Goal: Information Seeking & Learning: Learn about a topic

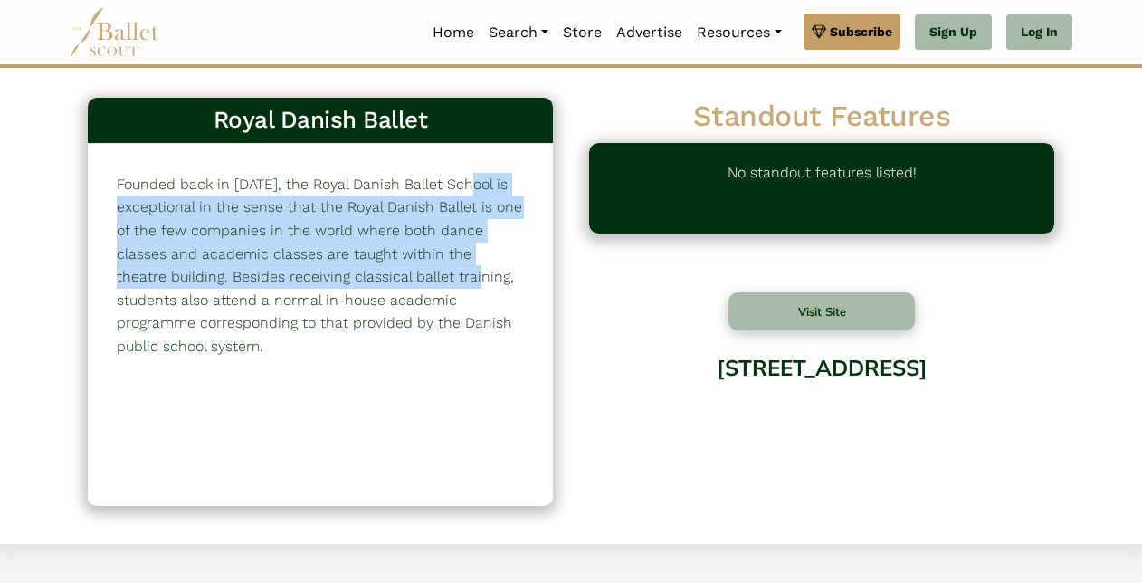
drag, startPoint x: 245, startPoint y: 181, endPoint x: 232, endPoint y: 283, distance: 103.2
click at [232, 283] on p "Founded back in 1771, the Royal Danish Ballet School is exceptional in the sens…" at bounding box center [320, 266] width 407 height 186
drag, startPoint x: 232, startPoint y: 283, endPoint x: 435, endPoint y: 33, distance: 323.0
click at [435, 33] on link "Home" at bounding box center [453, 33] width 56 height 38
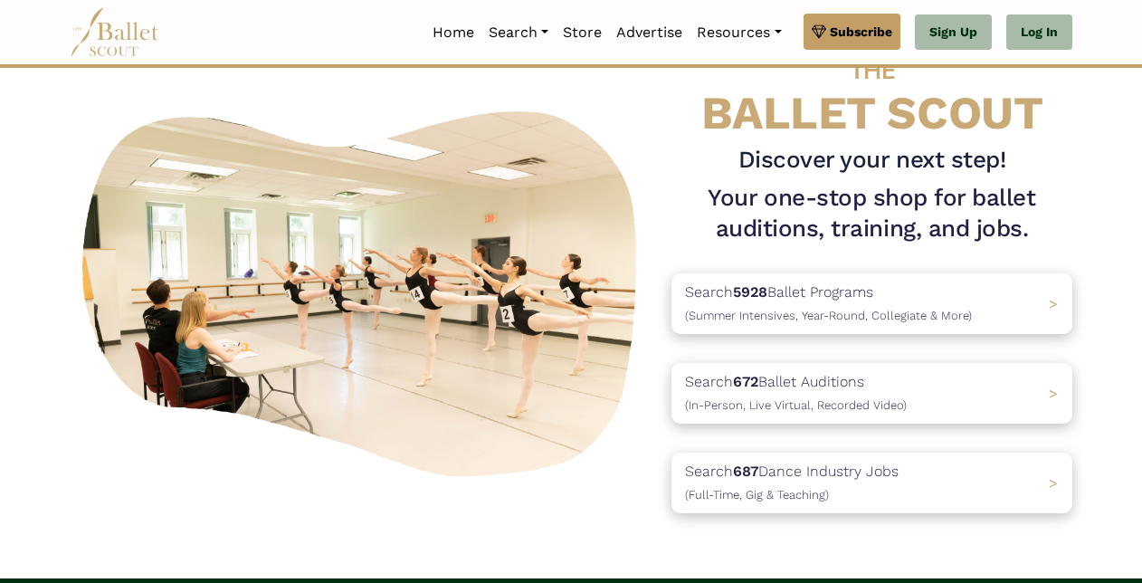
scroll to position [91, 0]
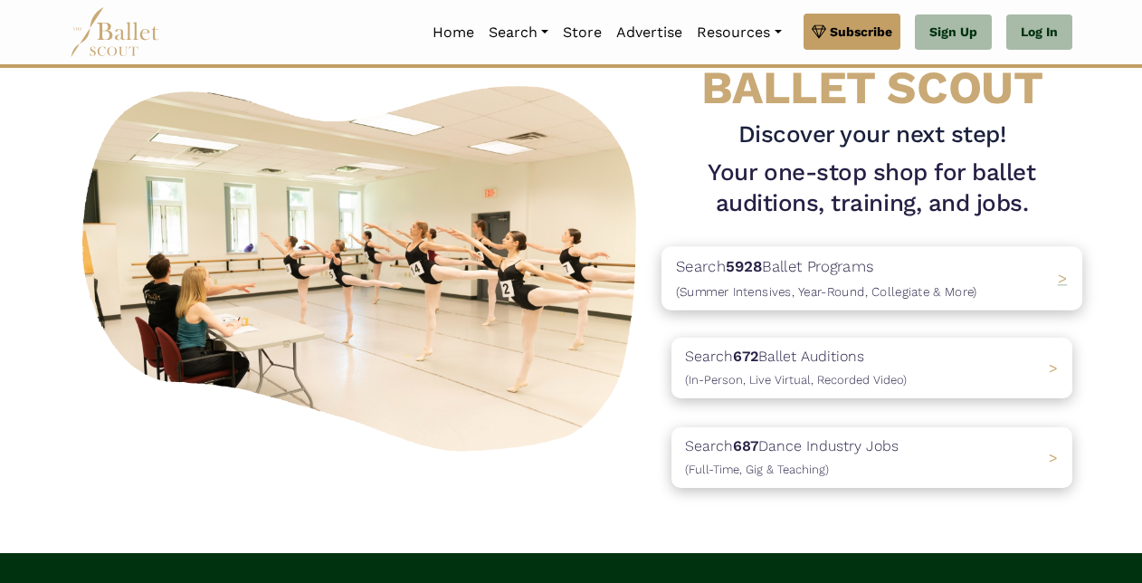
click at [823, 288] on span "(Summer Intensives, Year-Round, Collegiate & More)" at bounding box center [826, 291] width 301 height 14
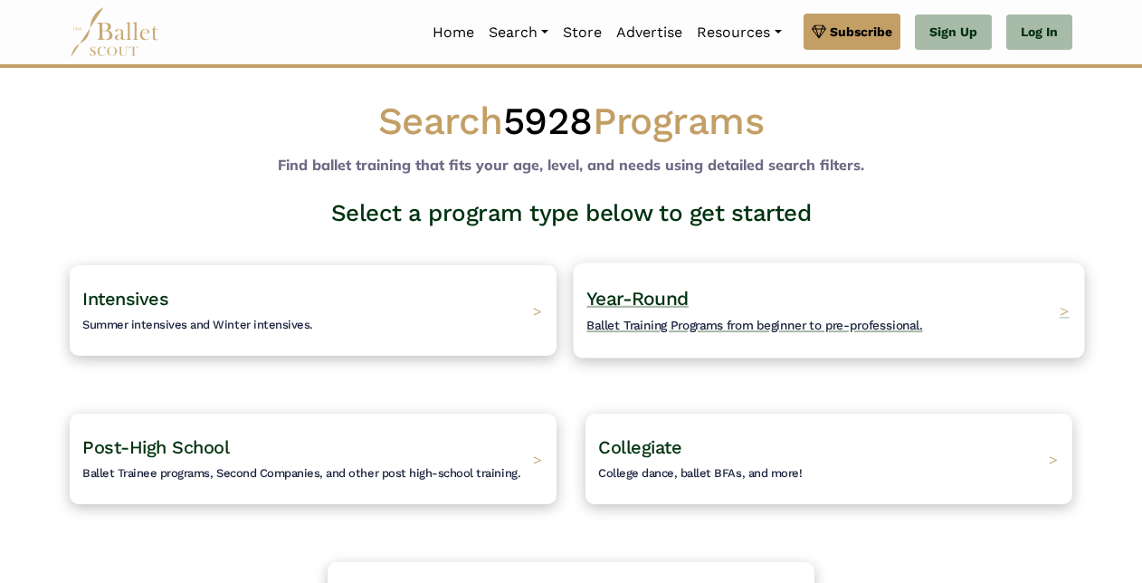
click at [736, 308] on h4 "Year-Round Ballet Training Programs from beginner to pre-professional." at bounding box center [755, 311] width 336 height 50
click at [686, 328] on span "Ballet Training Programs from beginner to pre-professional." at bounding box center [755, 325] width 336 height 14
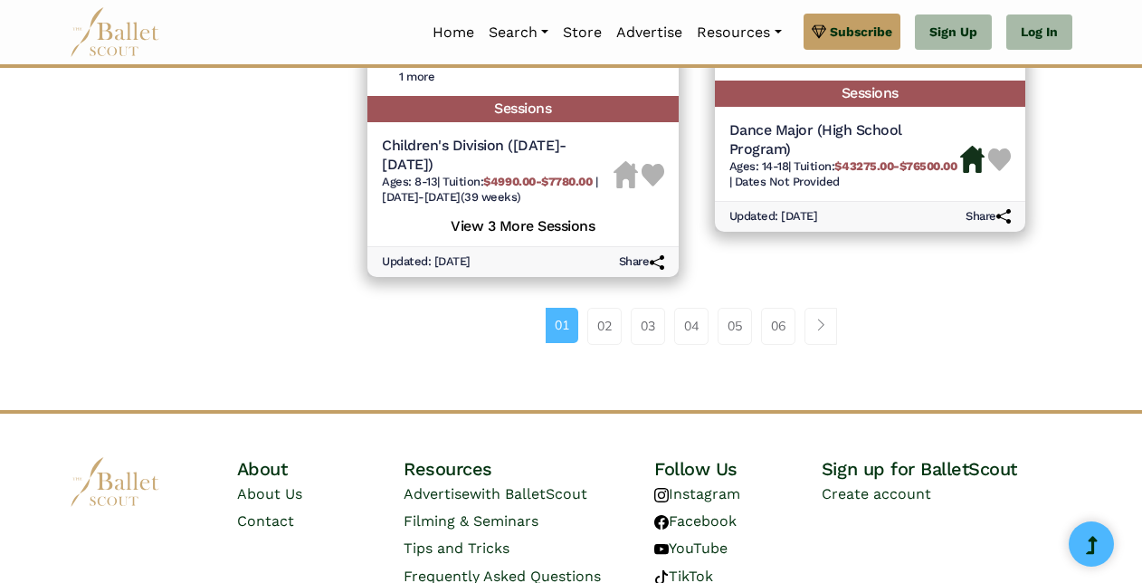
scroll to position [2806, 0]
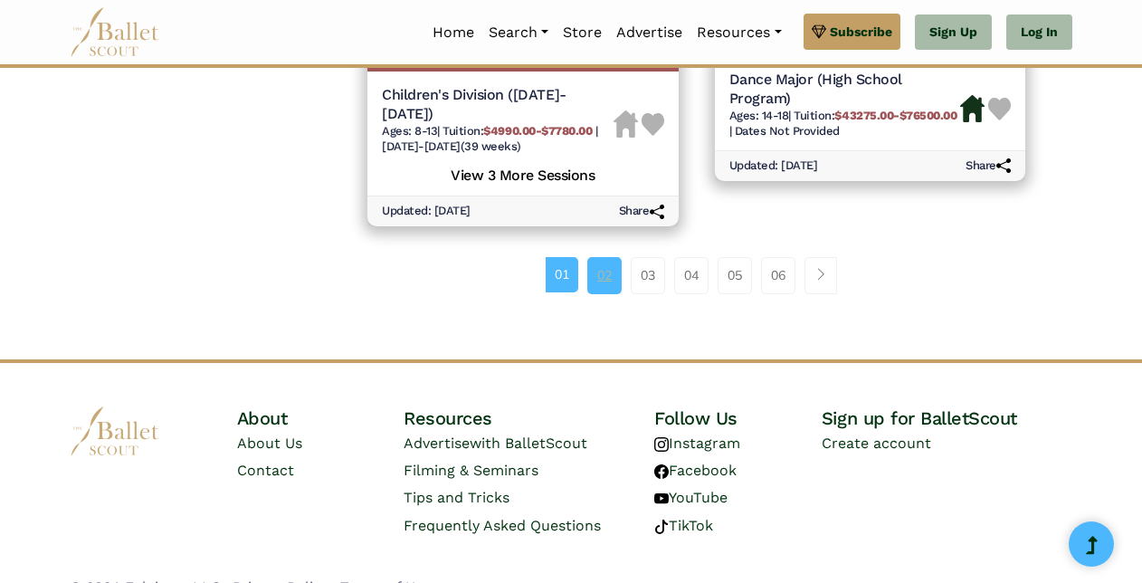
click at [606, 257] on link "02" at bounding box center [604, 275] width 34 height 36
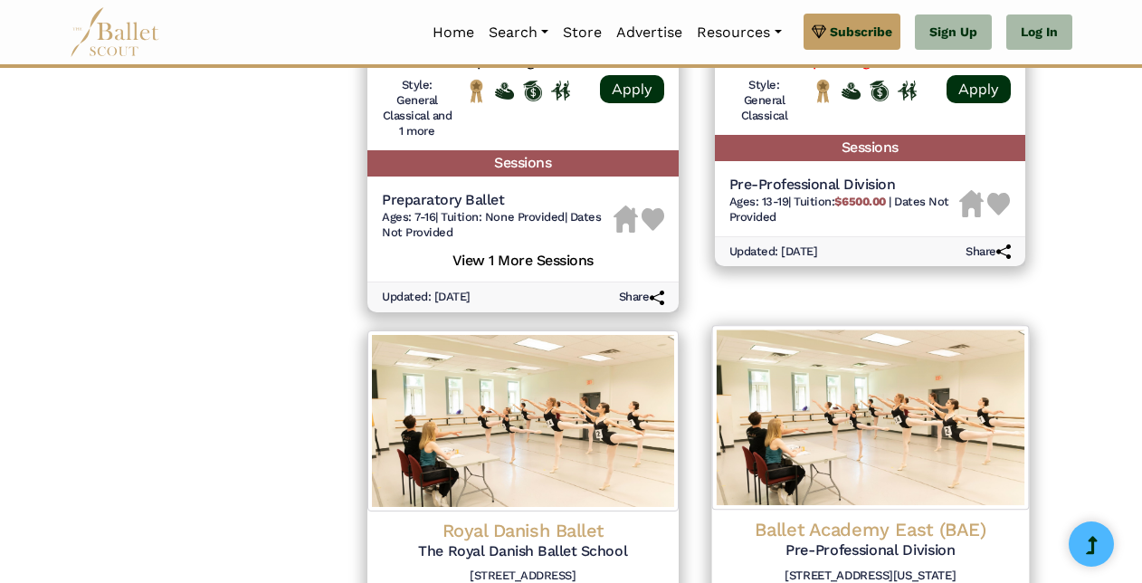
scroll to position [2354, 0]
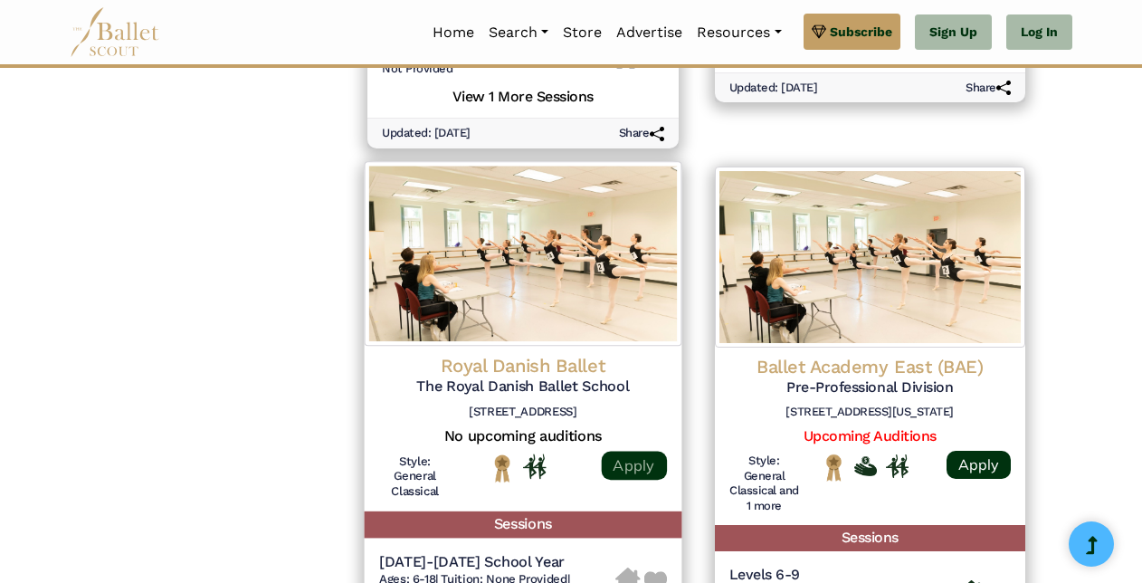
click at [617, 454] on link "Apply" at bounding box center [633, 465] width 65 height 29
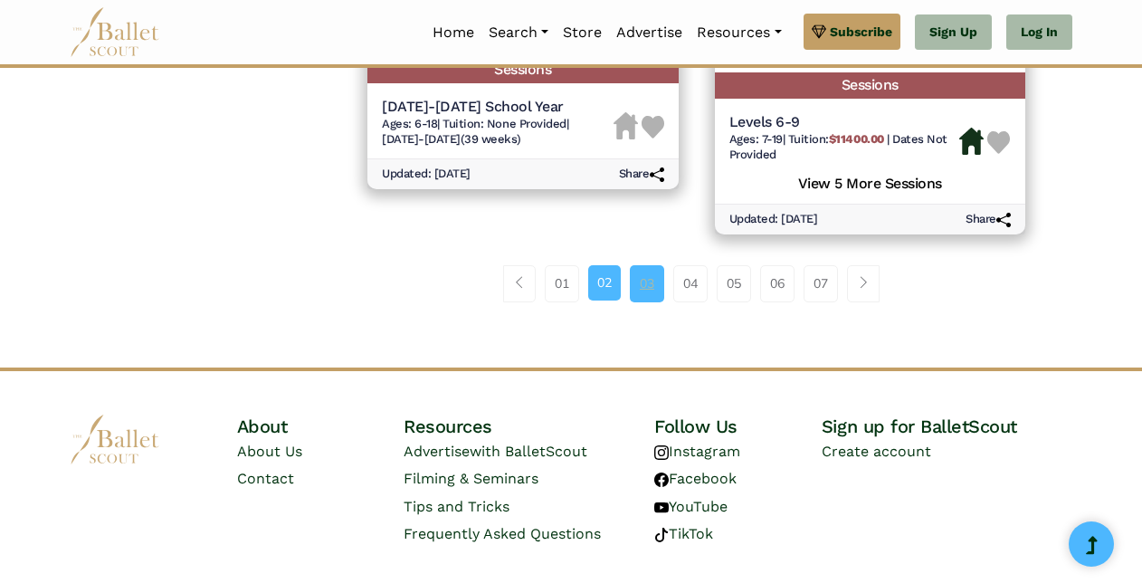
click at [645, 291] on link "03" at bounding box center [647, 283] width 34 height 36
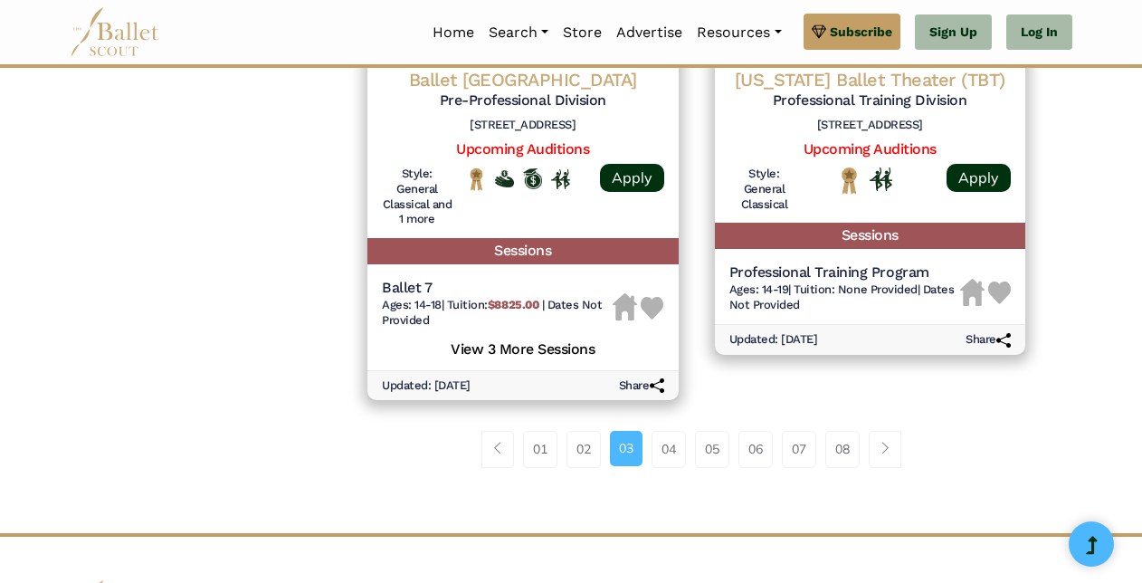
scroll to position [2716, 0]
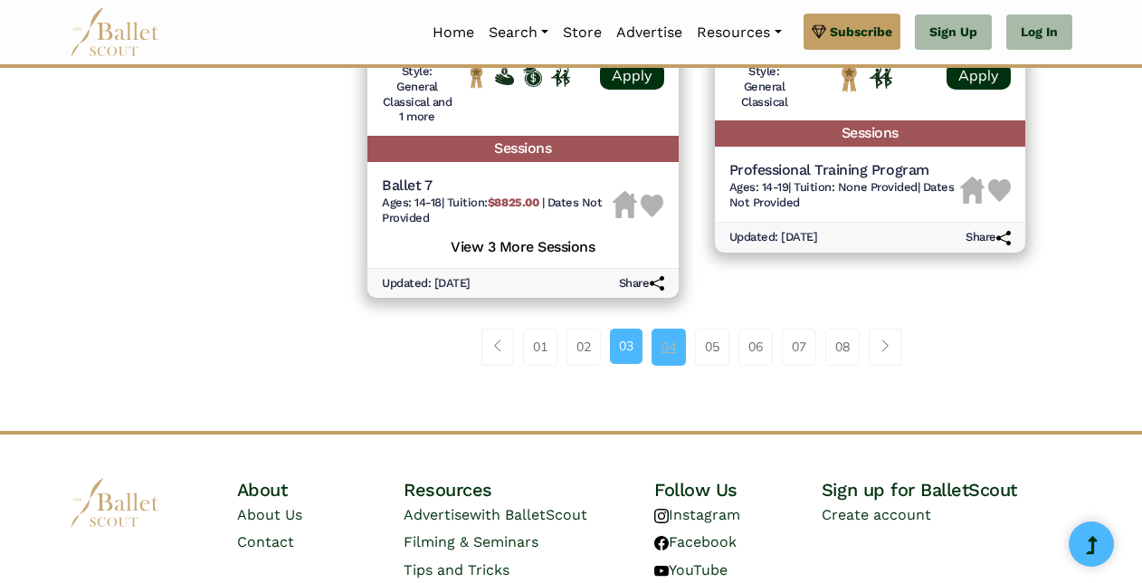
click at [676, 363] on link "04" at bounding box center [669, 347] width 34 height 36
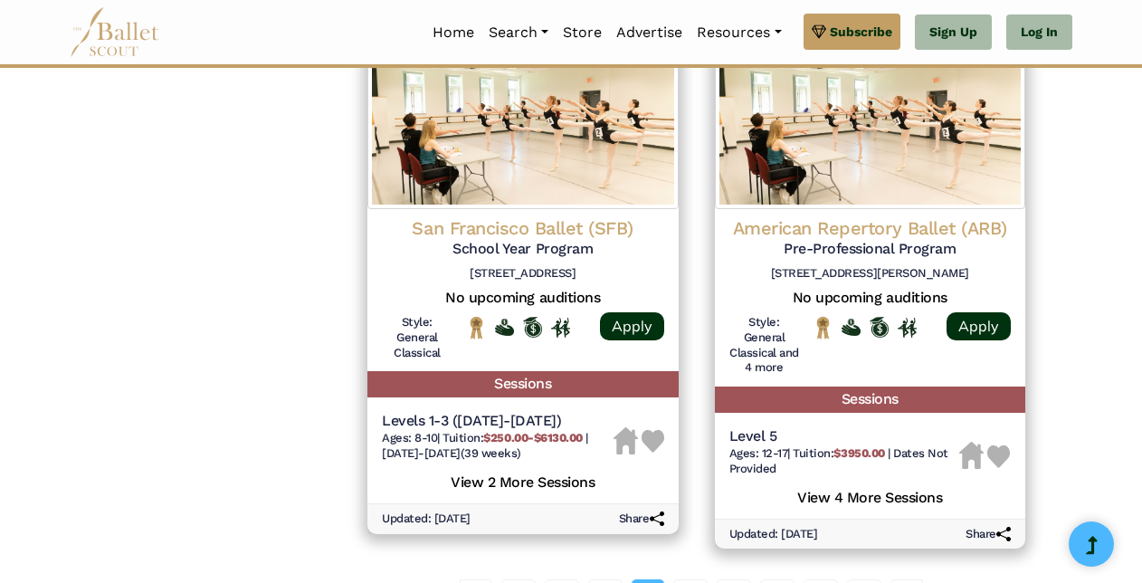
scroll to position [2716, 0]
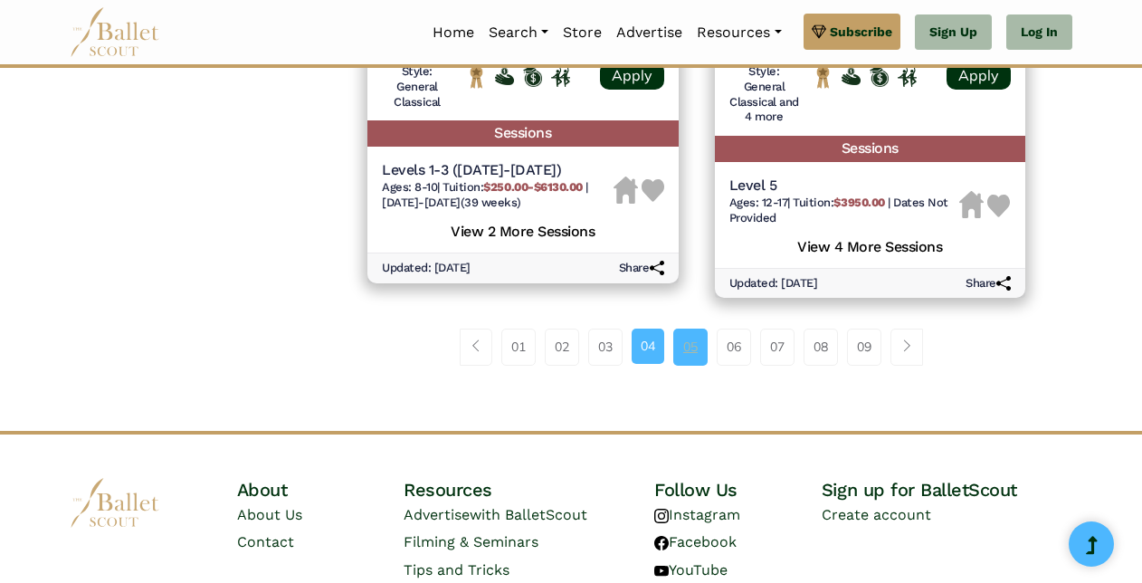
click at [683, 346] on link "05" at bounding box center [690, 347] width 34 height 36
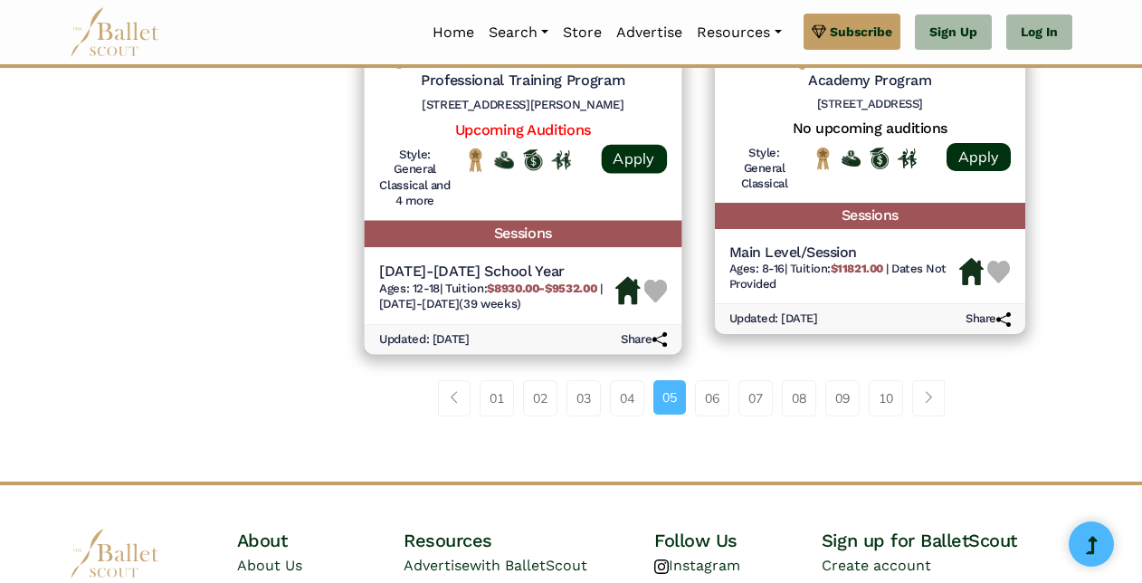
scroll to position [2625, 0]
